Goal: Task Accomplishment & Management: Manage account settings

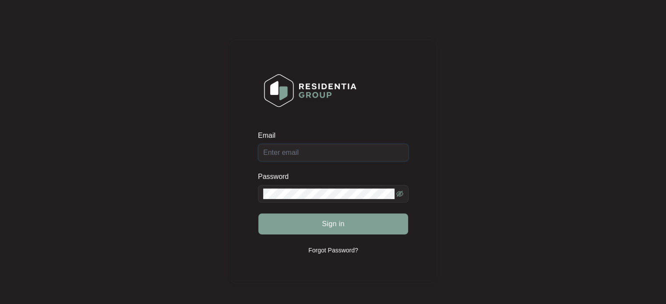
click at [308, 152] on input "Email" at bounding box center [333, 153] width 151 height 18
type input "[EMAIL_ADDRESS][DOMAIN_NAME]"
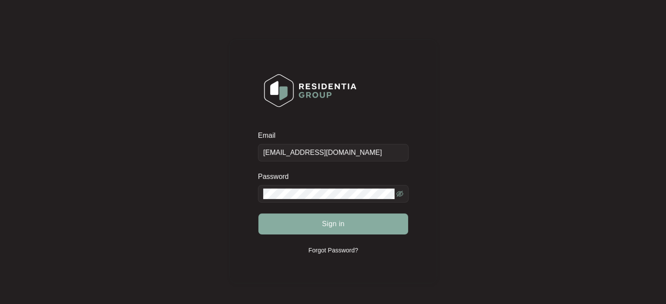
click at [338, 227] on span "Sign in" at bounding box center [333, 224] width 23 height 11
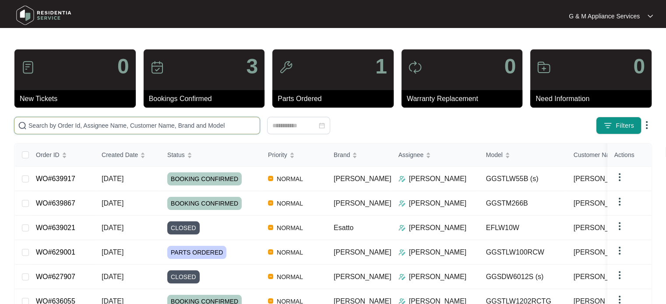
click at [163, 126] on input "text" at bounding box center [142, 126] width 228 height 10
paste input "640803"
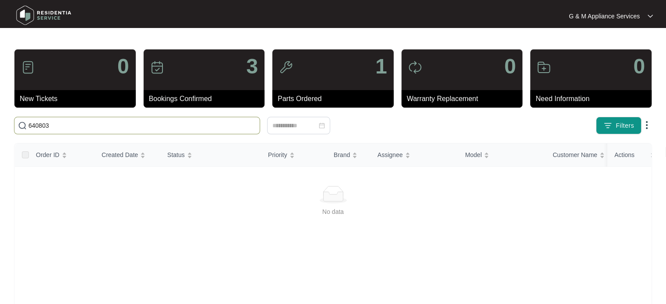
type input "640803"
drag, startPoint x: 51, startPoint y: 123, endPoint x: 5, endPoint y: 123, distance: 46.4
click at [4, 123] on main "0 New Tickets 3 Bookings Confirmed 1 Parts Ordered 0 Warranty Replacement 0 Nee…" at bounding box center [333, 206] width 666 height 412
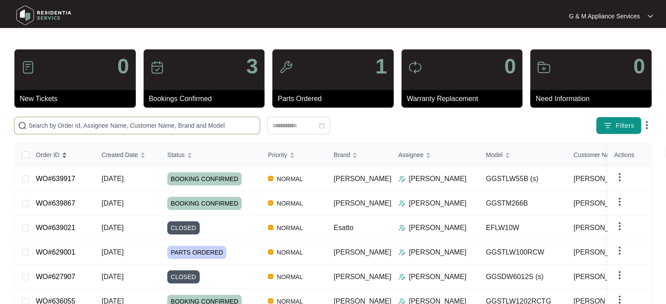
click at [52, 156] on span "Order ID" at bounding box center [48, 155] width 24 height 10
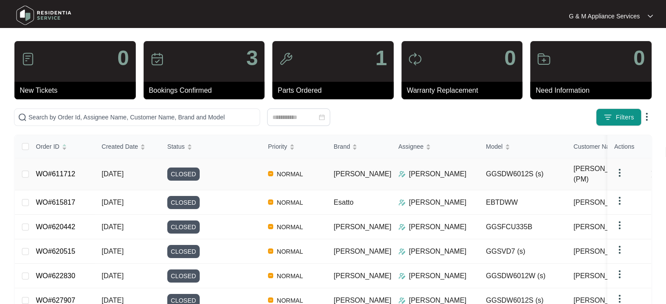
scroll to position [151, 0]
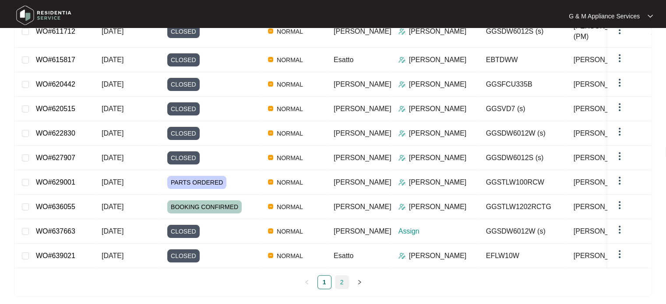
click at [342, 278] on link "2" at bounding box center [342, 282] width 13 height 13
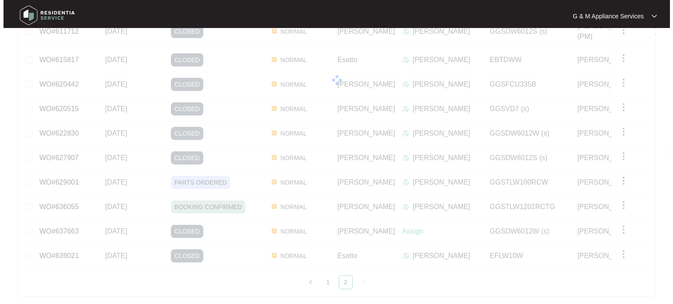
scroll to position [0, 0]
